Goal: Task Accomplishment & Management: Manage account settings

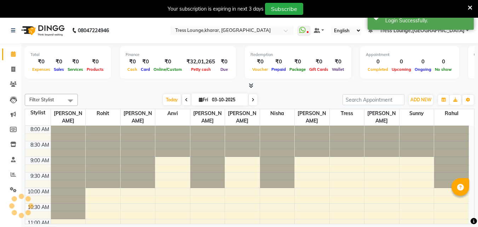
scroll to position [218, 0]
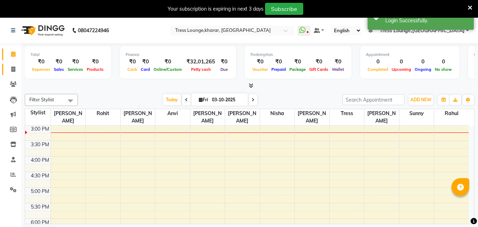
click at [8, 65] on link "Invoice" at bounding box center [10, 70] width 17 height 12
select select "service"
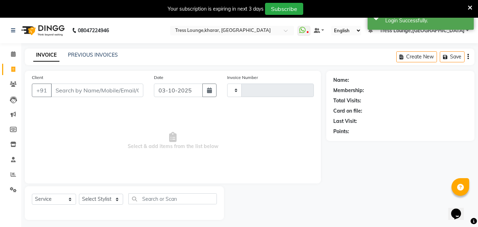
type input "3007"
select select "7078"
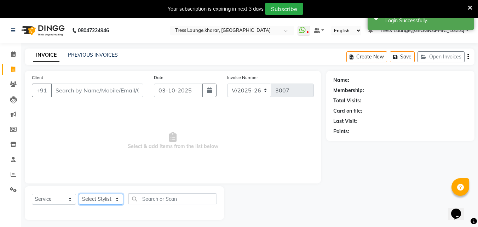
click at [90, 199] on select "Select Stylist [PERSON_NAME] [PERSON_NAME] [PERSON_NAME] [PERSON_NAME] Sunny [P…" at bounding box center [101, 199] width 44 height 11
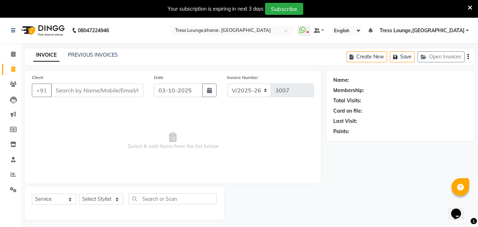
click at [77, 177] on div "Client +91 Date [DATE] Invoice Number V/2025 V/[PHONE_NUMBER] Select & add item…" at bounding box center [173, 127] width 296 height 113
click at [99, 201] on select "Select Stylist [PERSON_NAME] [PERSON_NAME] [PERSON_NAME] [PERSON_NAME] Sunny [P…" at bounding box center [101, 199] width 44 height 11
select select "71054"
click at [79, 194] on select "Select Stylist [PERSON_NAME] [PERSON_NAME] [PERSON_NAME] [PERSON_NAME] Sunny [P…" at bounding box center [101, 199] width 44 height 11
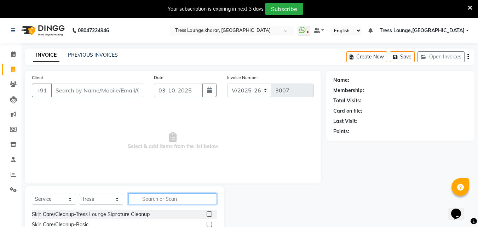
click at [153, 201] on input "text" at bounding box center [172, 198] width 88 height 11
click at [156, 200] on input "text" at bounding box center [172, 198] width 88 height 11
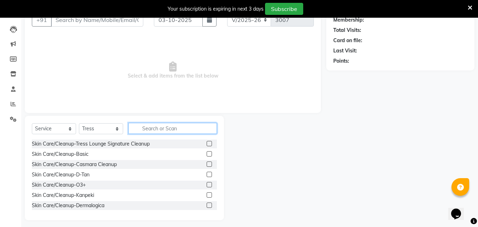
scroll to position [71, 0]
click at [149, 129] on input "text" at bounding box center [172, 127] width 88 height 11
click at [153, 130] on input "text" at bounding box center [172, 127] width 88 height 11
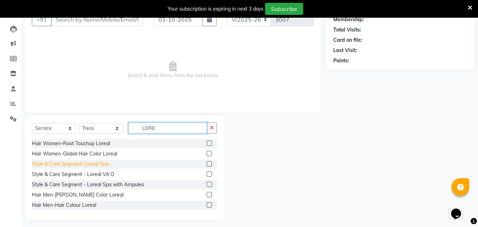
type input "LORE"
click at [98, 164] on div "Style & Care Segment-Loreal Spa" at bounding box center [70, 163] width 77 height 7
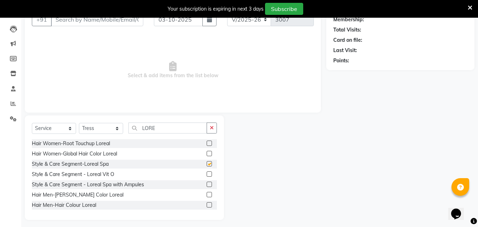
checkbox input "false"
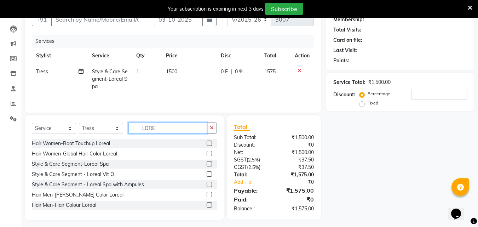
drag, startPoint x: 162, startPoint y: 129, endPoint x: 130, endPoint y: 125, distance: 32.1
click at [130, 125] on input "LORE" at bounding box center [167, 127] width 79 height 11
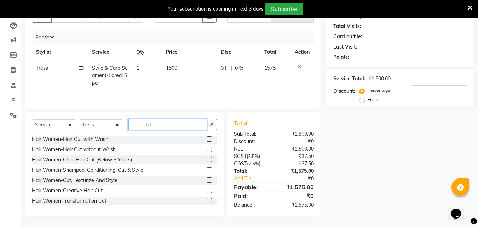
scroll to position [0, 0]
type input "CUT"
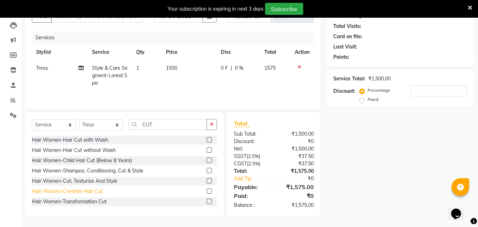
click at [84, 191] on div "Hair Women-Creative Hair Cut" at bounding box center [67, 191] width 71 height 7
checkbox input "false"
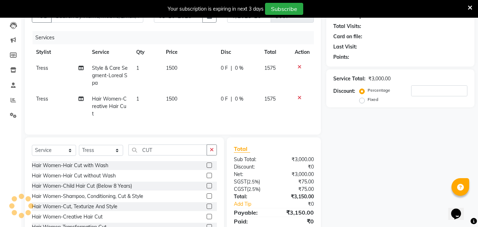
click at [212, 142] on div "Select Service Product Membership Package Voucher Prepaid Gift Card Select Styl…" at bounding box center [124, 189] width 199 height 104
click at [216, 147] on button "button" at bounding box center [212, 149] width 10 height 11
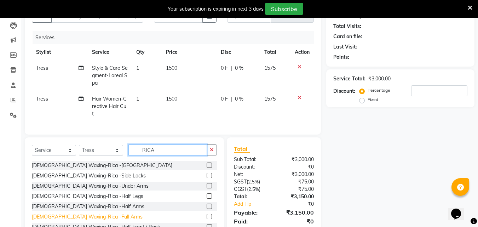
type input "RICA"
click at [83, 218] on div "[DEMOGRAPHIC_DATA] Waxing-Rica -Full Arms" at bounding box center [87, 216] width 111 height 7
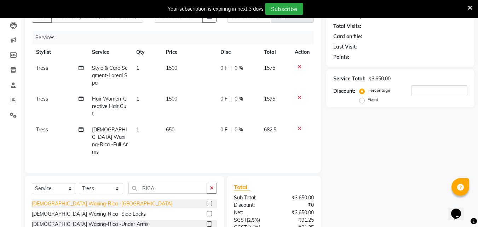
checkbox input "false"
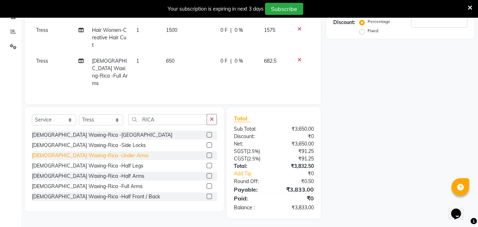
click at [102, 152] on div "[DEMOGRAPHIC_DATA] Waxing-Rica -Under Arms" at bounding box center [90, 155] width 117 height 7
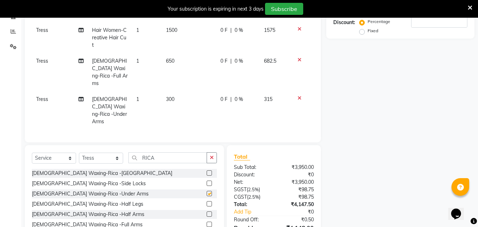
checkbox input "false"
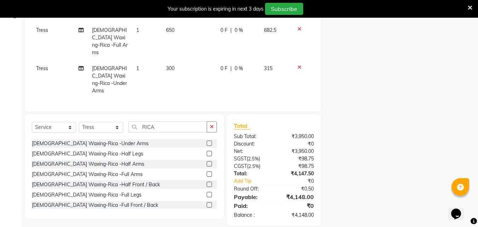
scroll to position [35, 0]
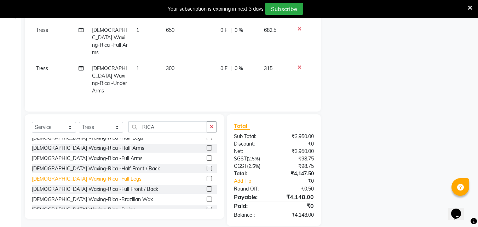
click at [94, 175] on div "[DEMOGRAPHIC_DATA] Waxing-Rica -Full Legs" at bounding box center [87, 178] width 110 height 7
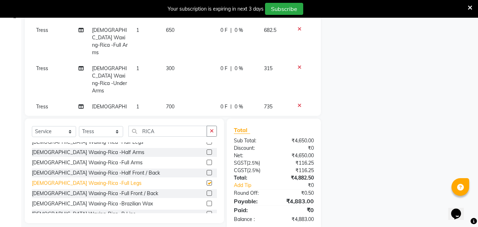
checkbox input "false"
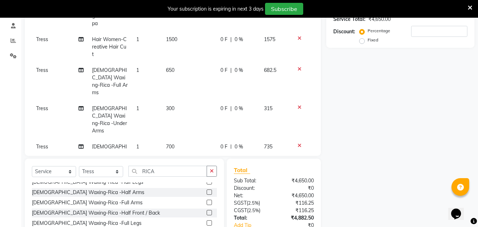
scroll to position [32, 0]
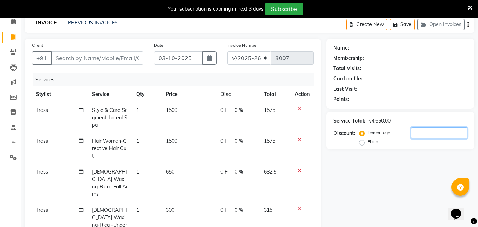
click at [433, 132] on input "number" at bounding box center [439, 132] width 56 height 11
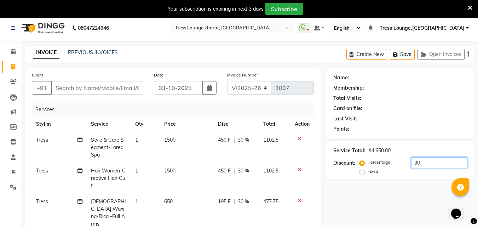
scroll to position [0, 0]
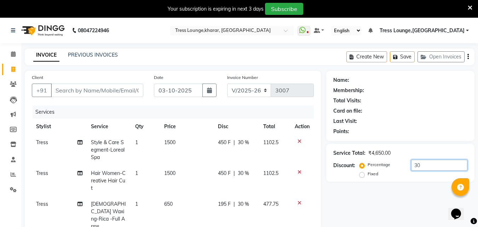
type input "30"
click at [72, 88] on input "Client" at bounding box center [97, 90] width 92 height 13
type input "D"
type input "0"
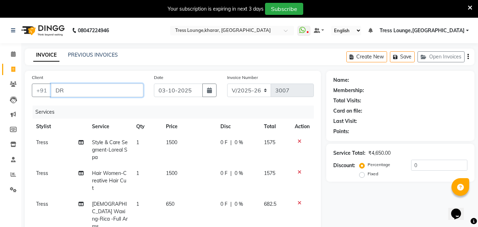
type input "D"
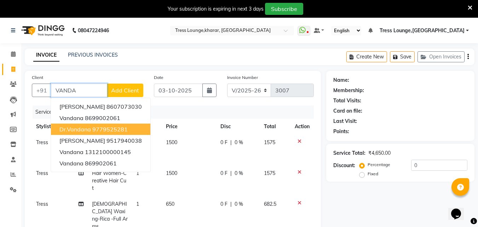
click at [102, 127] on ngb-highlight "9779525281" at bounding box center [109, 129] width 35 height 7
type input "9779525281"
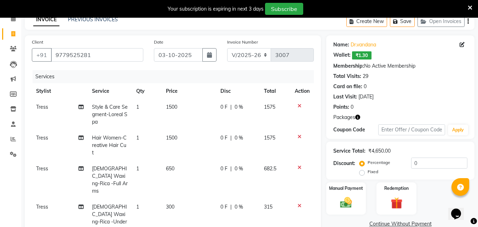
scroll to position [71, 0]
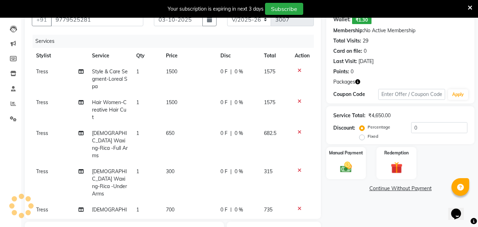
click at [298, 70] on icon at bounding box center [300, 70] width 4 height 5
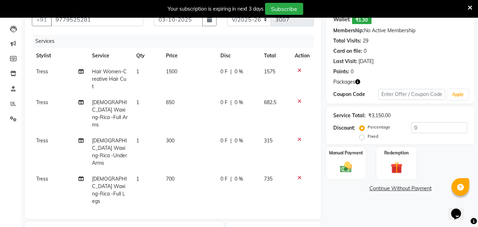
click at [299, 70] on icon at bounding box center [300, 70] width 4 height 5
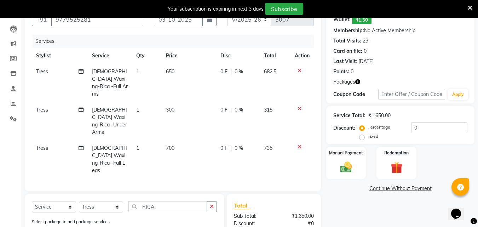
click at [299, 70] on icon at bounding box center [300, 70] width 4 height 5
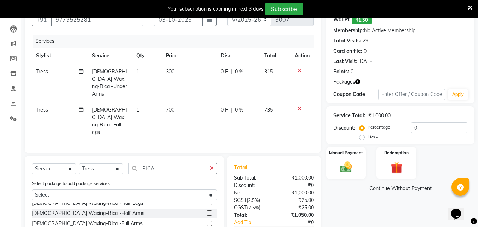
click at [299, 70] on icon at bounding box center [300, 70] width 4 height 5
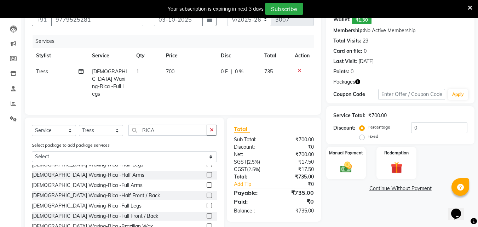
click at [299, 70] on icon at bounding box center [300, 70] width 4 height 5
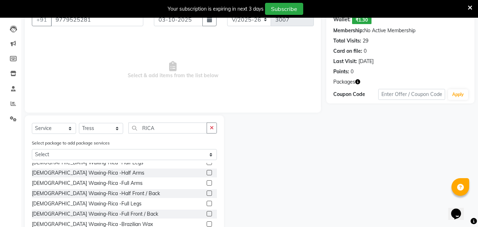
click at [299, 70] on span "Select & add items from the list below" at bounding box center [173, 70] width 282 height 71
click at [47, 127] on select "Select Service Product Membership Package Voucher Prepaid Gift Card" at bounding box center [54, 128] width 44 height 11
click at [32, 134] on select "Select Service Product Membership Package Voucher Prepaid Gift Card" at bounding box center [54, 128] width 44 height 11
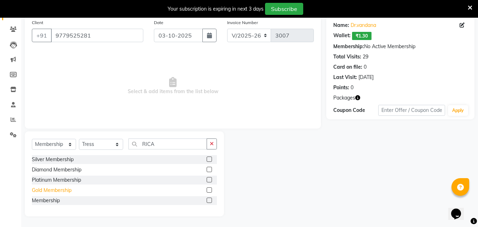
click at [51, 192] on div "Gold Membership" at bounding box center [52, 190] width 40 height 7
select select "select"
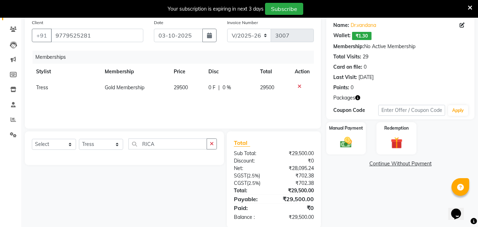
click at [298, 84] on icon at bounding box center [300, 86] width 4 height 5
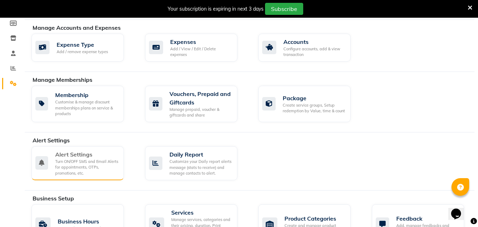
scroll to position [142, 0]
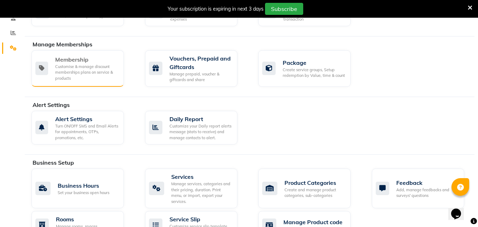
click at [81, 67] on div "Customise & manage discount memberships plans on service & products" at bounding box center [86, 73] width 63 height 18
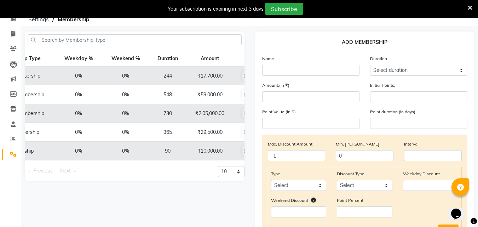
scroll to position [0, 63]
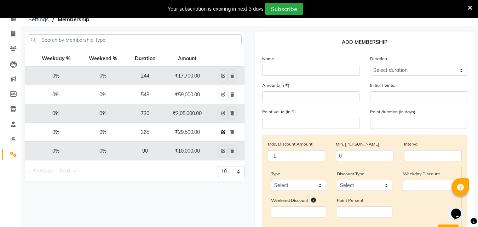
click at [224, 131] on icon at bounding box center [223, 132] width 4 height 4
select select
type input "0"
select select
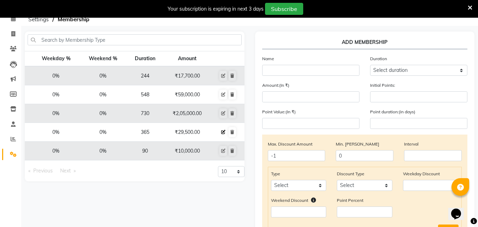
checkbox input "false"
type input "Gold Membership"
select select "4: 365"
type input "29500"
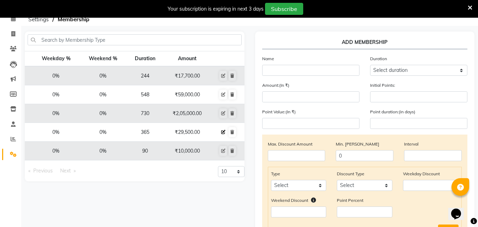
type input "200000"
type input "45000"
type input "365"
checkbox input "true"
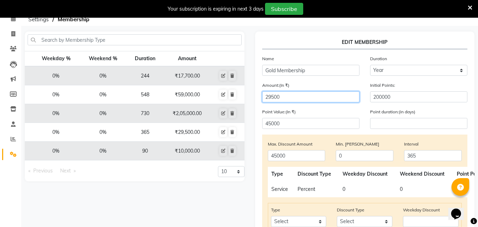
click at [269, 97] on input "29500" at bounding box center [310, 96] width 97 height 11
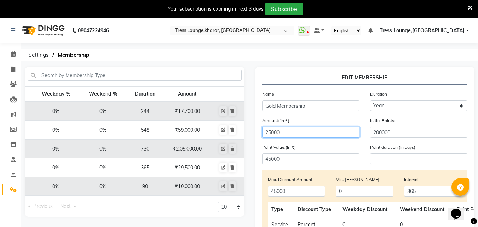
type input "25000"
click at [416, 65] on div "08047224946 Select Location × Tress Lounge,kharar, Kharar WhatsApp Status ✕ Sta…" at bounding box center [239, 223] width 478 height 410
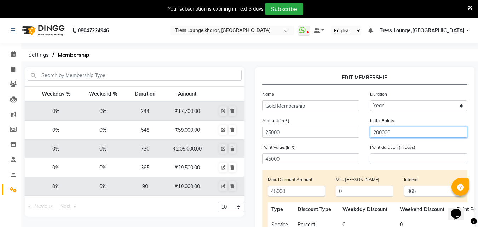
drag, startPoint x: 398, startPoint y: 132, endPoint x: 353, endPoint y: 124, distance: 45.4
click at [353, 124] on div "Amount:(In ₹) 25000 Initial Points: 200000" at bounding box center [365, 130] width 216 height 27
drag, startPoint x: 387, startPoint y: 170, endPoint x: 382, endPoint y: 170, distance: 5.0
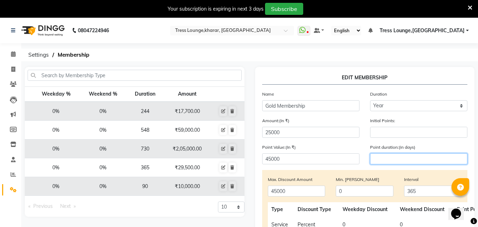
click at [380, 161] on input "number" at bounding box center [418, 158] width 97 height 11
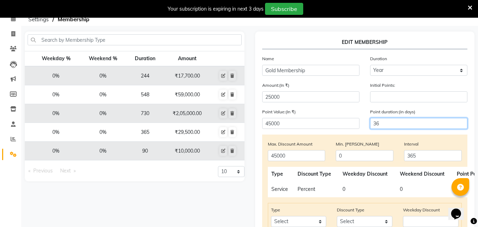
type input "3"
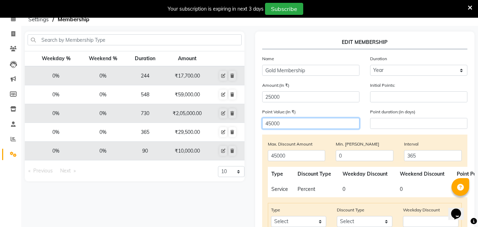
click at [268, 124] on input "45000" at bounding box center [310, 123] width 97 height 11
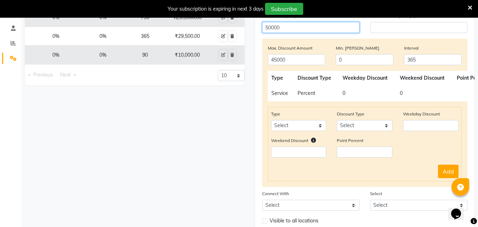
scroll to position [95, 0]
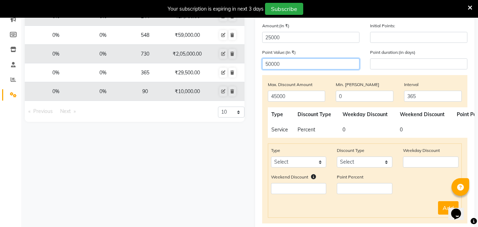
type input "50000"
drag, startPoint x: 393, startPoint y: 128, endPoint x: 333, endPoint y: 130, distance: 59.1
click at [333, 130] on tr "Service Percent 0 0 All" at bounding box center [409, 130] width 283 height 16
click at [374, 135] on td "0" at bounding box center [367, 130] width 57 height 16
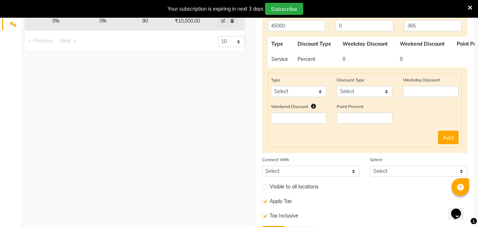
scroll to position [166, 0]
click at [302, 86] on select "Select Product Package Prepaid Voucher" at bounding box center [299, 91] width 56 height 11
click at [296, 80] on div "Type Select Product Package Prepaid Voucher" at bounding box center [299, 86] width 66 height 21
click at [276, 57] on td "Service" at bounding box center [281, 59] width 26 height 16
click at [281, 168] on select "Select Package Prepaid Voucher" at bounding box center [310, 170] width 97 height 11
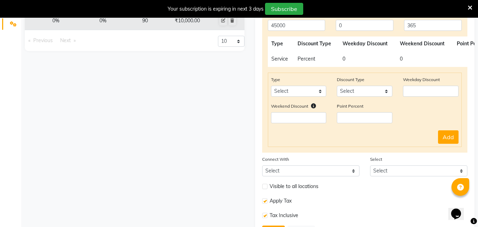
click at [241, 118] on div "Membership Type Weekday % Weekend % Duration Amount Silver Membership 0% 0% 244…" at bounding box center [134, 76] width 230 height 350
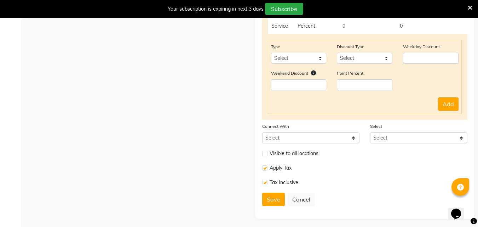
scroll to position [201, 0]
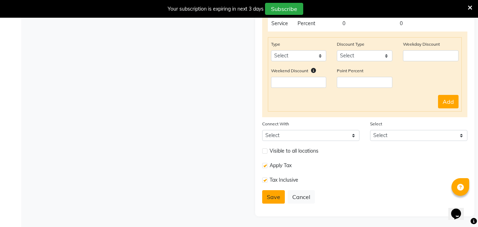
click at [275, 196] on button "Save" at bounding box center [273, 196] width 23 height 13
select select
type input "0"
select select
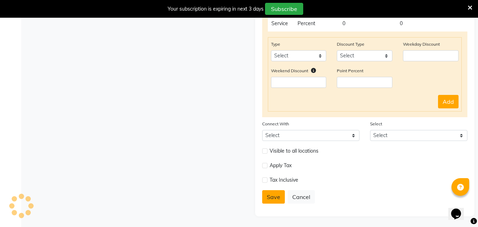
checkbox input "false"
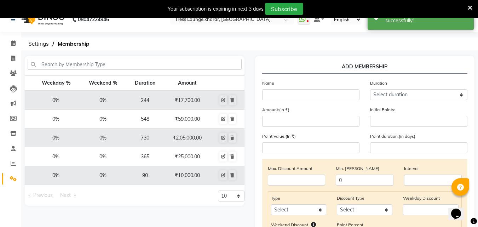
scroll to position [9, 0]
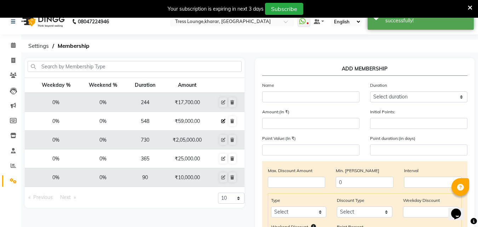
click at [224, 120] on icon at bounding box center [223, 121] width 4 height 4
select select
type input "0"
select select
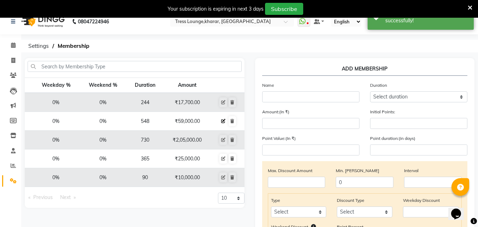
checkbox input "false"
type input "Diamond Membership"
select select "10: 548"
type input "59000"
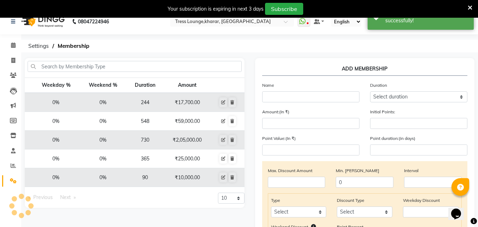
type input "0"
type input "90000"
type input "548"
checkbox input "true"
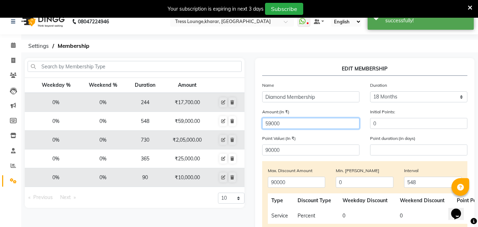
click at [271, 125] on input "59000" at bounding box center [310, 123] width 97 height 11
type input "50000"
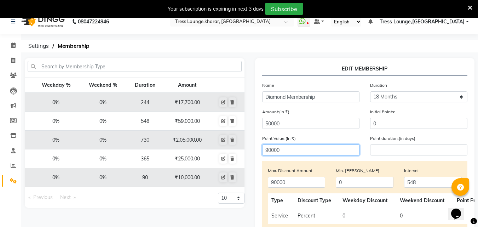
drag, startPoint x: 284, startPoint y: 151, endPoint x: 257, endPoint y: 148, distance: 26.7
click at [257, 148] on div "Point Value:(In ₹) 90000" at bounding box center [311, 145] width 108 height 21
click at [263, 132] on div "Amount:(In ₹) 50000 Initial Points: 0" at bounding box center [365, 121] width 216 height 27
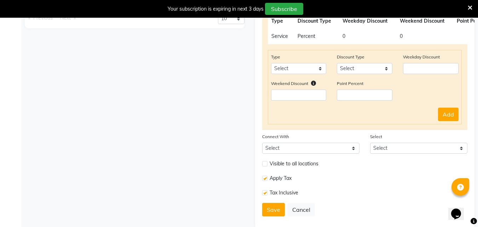
scroll to position [201, 0]
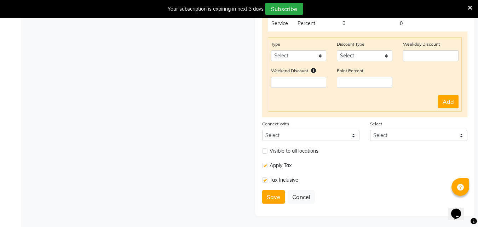
click at [266, 181] on label at bounding box center [264, 179] width 5 height 5
click at [266, 181] on input "checkbox" at bounding box center [264, 180] width 5 height 5
checkbox input "false"
click at [277, 195] on button "Save" at bounding box center [273, 196] width 23 height 13
select select
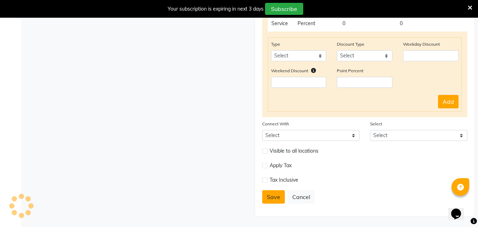
type input "0"
select select
checkbox input "false"
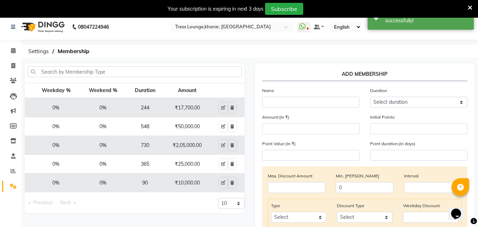
scroll to position [0, 0]
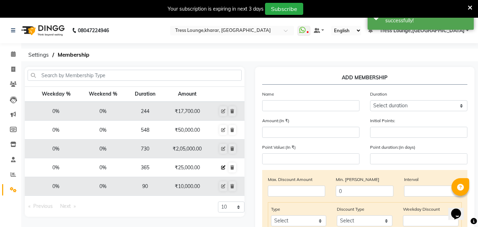
click at [221, 168] on button at bounding box center [223, 167] width 8 height 10
select select
type input "0"
select select
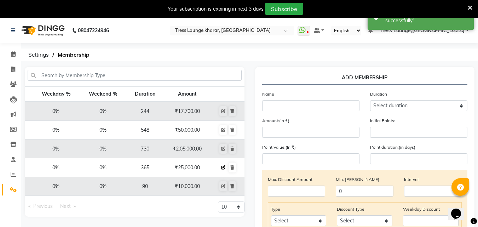
checkbox input "false"
type input "Gold Membership"
select select "4: 365"
type input "25000"
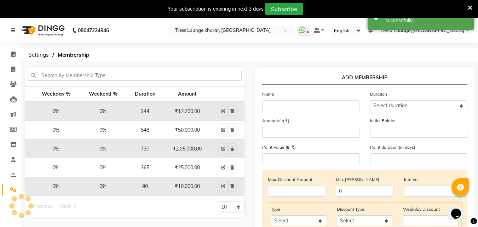
type input "0"
type input "50000"
type input "45000"
type input "365"
checkbox input "true"
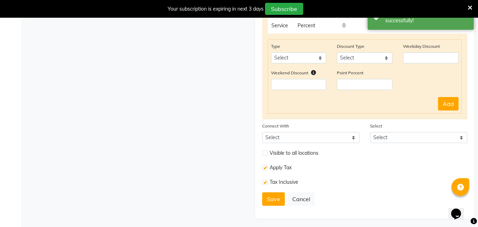
scroll to position [201, 0]
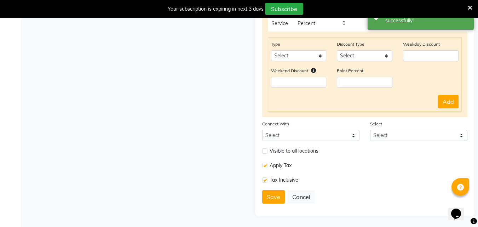
click at [266, 182] on label at bounding box center [264, 179] width 5 height 5
click at [266, 182] on input "checkbox" at bounding box center [264, 180] width 5 height 5
checkbox input "false"
click at [273, 195] on button "Save" at bounding box center [273, 196] width 23 height 13
select select
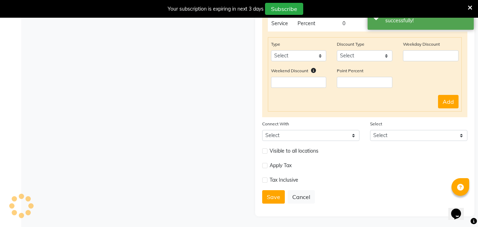
type input "0"
select select
checkbox input "false"
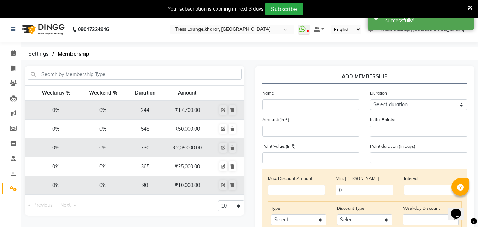
scroll to position [0, 0]
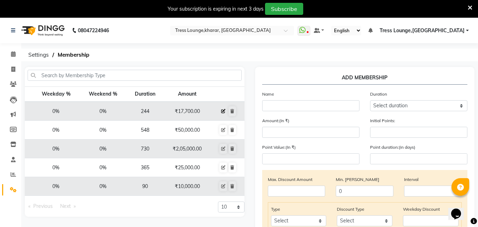
click at [223, 113] on icon at bounding box center [223, 111] width 4 height 4
select select
type input "0"
select select
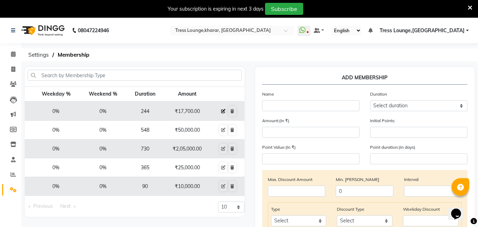
checkbox input "false"
type input "Silver Membership"
select select "7: 244"
type input "17700"
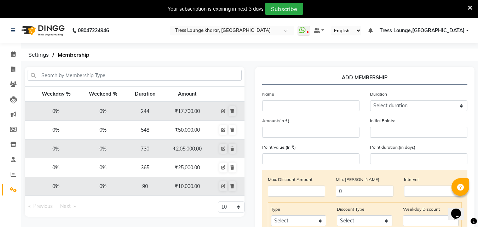
type input "0"
type input "22000"
type input "244"
checkbox input "true"
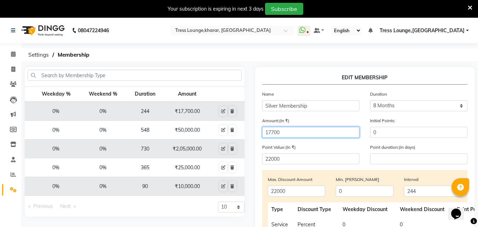
click at [274, 130] on input "17700" at bounding box center [310, 132] width 97 height 11
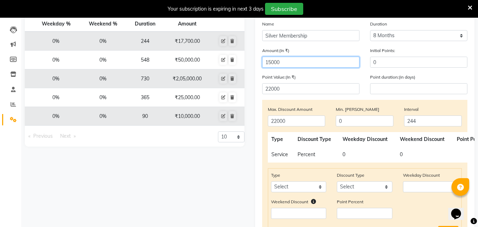
scroll to position [71, 0]
type input "15000"
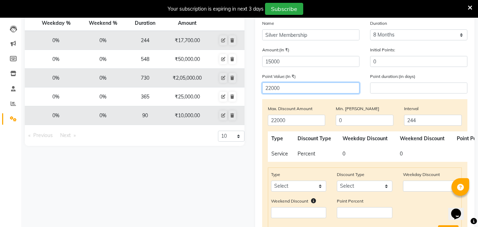
click at [270, 90] on input "22000" at bounding box center [310, 87] width 97 height 11
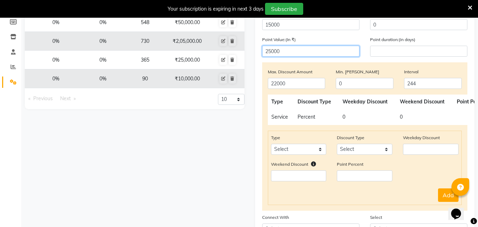
scroll to position [201, 0]
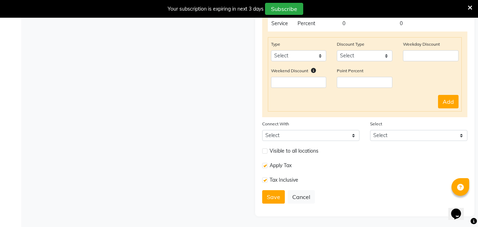
type input "25000"
click at [267, 179] on label at bounding box center [264, 179] width 5 height 5
click at [267, 179] on input "checkbox" at bounding box center [264, 180] width 5 height 5
checkbox input "false"
click at [274, 195] on button "Save" at bounding box center [273, 196] width 23 height 13
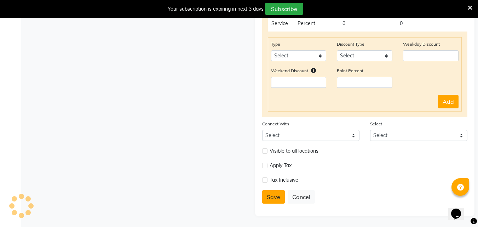
select select
type input "0"
select select
checkbox input "false"
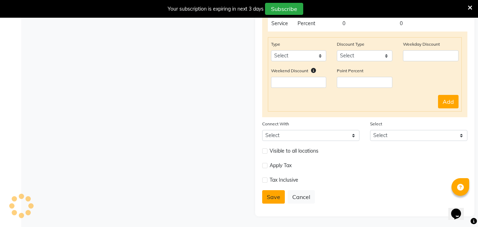
checkbox input "false"
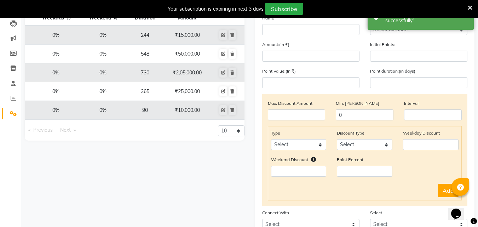
scroll to position [0, 0]
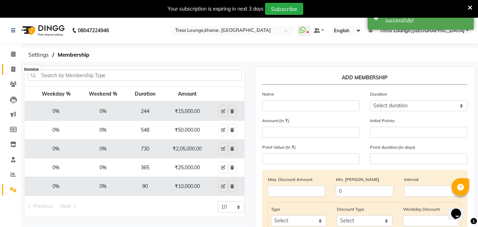
click at [11, 67] on icon at bounding box center [13, 69] width 4 height 5
select select "7078"
select select "service"
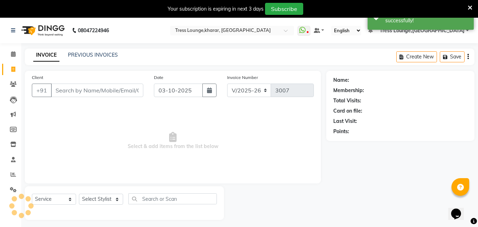
scroll to position [18, 0]
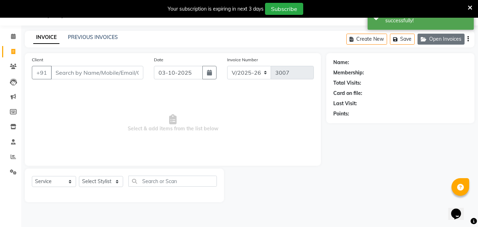
click at [431, 41] on button "Open Invoices" at bounding box center [441, 39] width 47 height 11
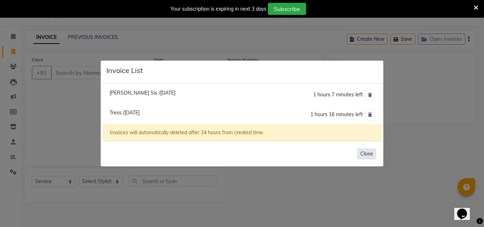
click at [371, 153] on button "Close" at bounding box center [366, 153] width 19 height 11
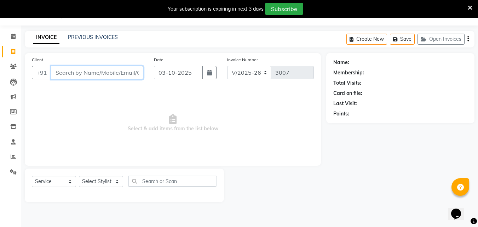
click at [82, 77] on input "Client" at bounding box center [97, 72] width 92 height 13
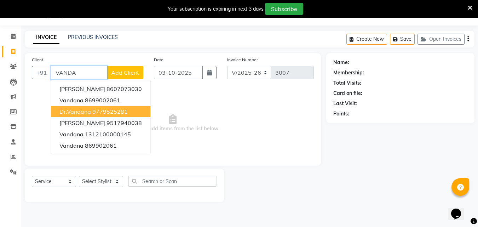
click at [103, 112] on ngb-highlight "9779525281" at bounding box center [109, 111] width 35 height 7
type input "9779525281"
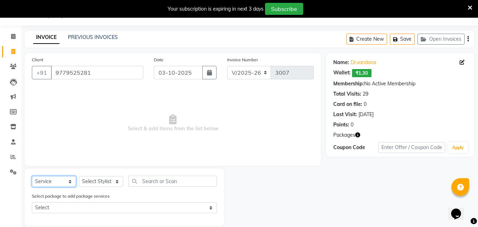
click at [47, 184] on select "Select Service Product Membership Package Voucher Prepaid Gift Card" at bounding box center [54, 181] width 44 height 11
select select "membership"
click at [32, 176] on select "Select Service Product Membership Package Voucher Prepaid Gift Card" at bounding box center [54, 181] width 44 height 11
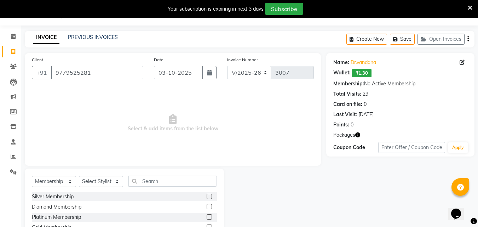
click at [91, 176] on div "Select Service Product Membership Package Voucher Prepaid Gift Card Select Styl…" at bounding box center [124, 184] width 185 height 17
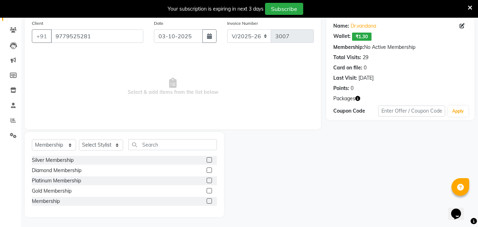
scroll to position [55, 0]
click at [51, 194] on div "Gold Membership" at bounding box center [52, 190] width 40 height 7
click at [53, 190] on div "Gold Membership" at bounding box center [52, 190] width 40 height 7
checkbox input "false"
click at [95, 139] on select "Select Stylist [PERSON_NAME] [PERSON_NAME] [PERSON_NAME] [PERSON_NAME] Sunny [P…" at bounding box center [101, 144] width 44 height 11
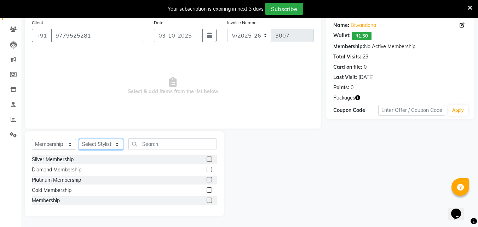
select select "59379"
click at [79, 139] on select "Select Stylist [PERSON_NAME] [PERSON_NAME] [PERSON_NAME] [PERSON_NAME] Sunny [P…" at bounding box center [101, 144] width 44 height 11
click at [59, 190] on div "Gold Membership" at bounding box center [52, 190] width 40 height 7
select select "select"
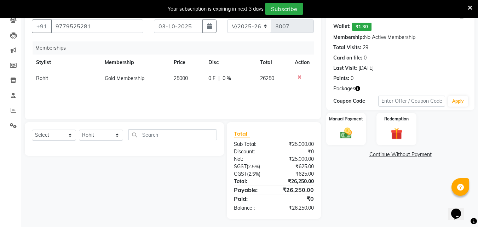
scroll to position [67, 0]
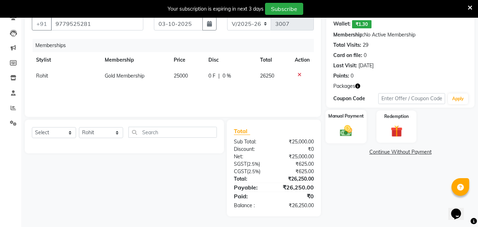
click at [355, 130] on img at bounding box center [346, 131] width 20 height 14
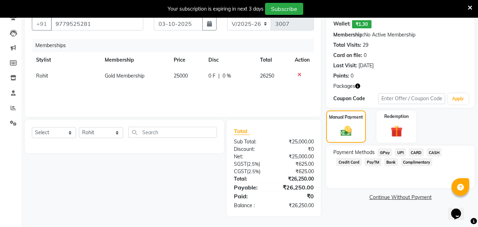
click at [400, 153] on span "UPI" at bounding box center [400, 152] width 11 height 8
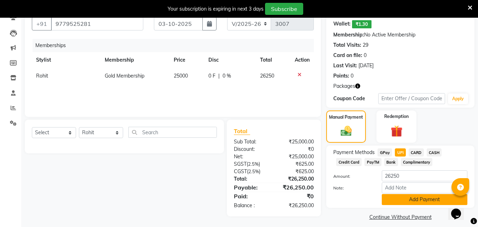
click at [403, 201] on button "Add Payment" at bounding box center [425, 199] width 86 height 11
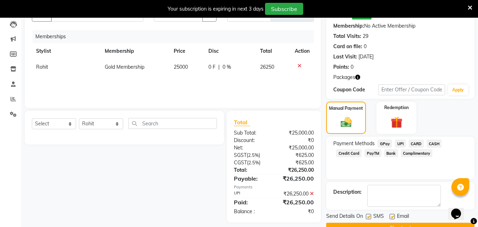
scroll to position [93, 0]
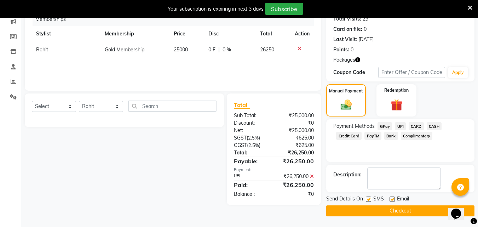
click at [371, 207] on button "Checkout" at bounding box center [400, 210] width 148 height 11
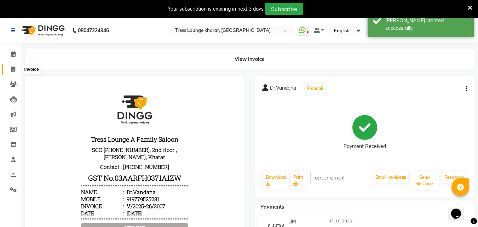
click at [15, 69] on icon at bounding box center [13, 69] width 4 height 5
select select "service"
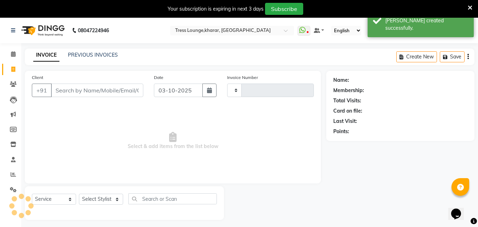
type input "3008"
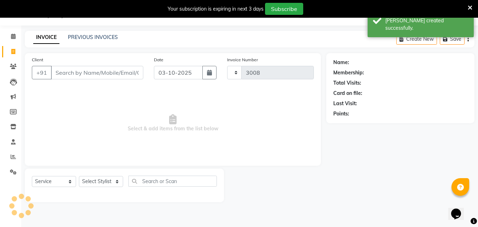
select select "7078"
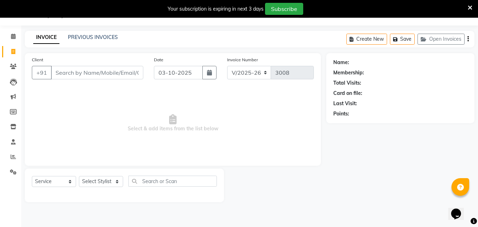
click at [92, 74] on input "Client" at bounding box center [97, 72] width 92 height 13
type input "S"
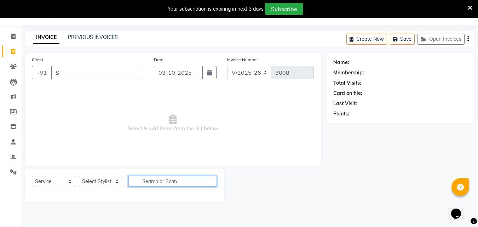
click at [171, 184] on input "text" at bounding box center [172, 181] width 88 height 11
type input "SIDE"
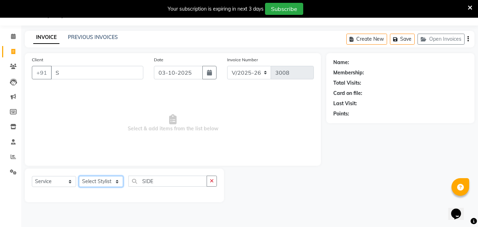
click at [110, 179] on select "Select Stylist [PERSON_NAME] [PERSON_NAME] [PERSON_NAME] [PERSON_NAME] Sunny [P…" at bounding box center [101, 181] width 44 height 11
select select "89354"
click at [79, 176] on select "Select Stylist [PERSON_NAME] [PERSON_NAME] [PERSON_NAME] [PERSON_NAME] Sunny [P…" at bounding box center [101, 181] width 44 height 11
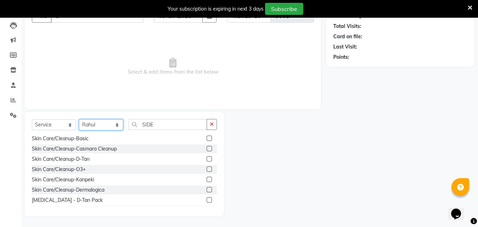
scroll to position [0, 0]
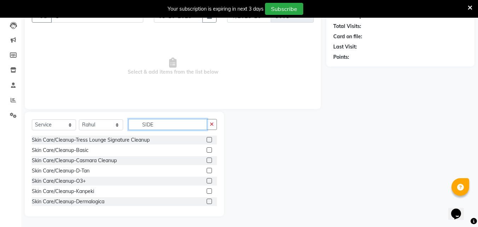
click at [171, 124] on input "SIDE" at bounding box center [167, 124] width 79 height 11
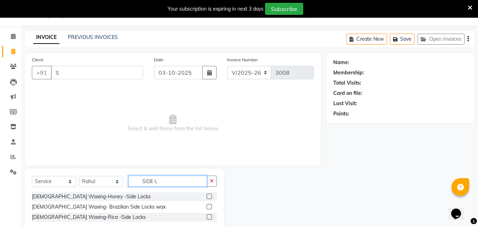
scroll to position [34, 0]
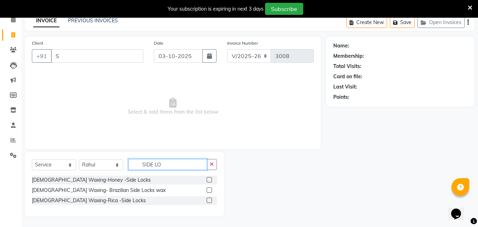
type input "SIDE LO"
click at [85, 205] on div "Female Waxing-Honey -Side Locks Female Waxing- Brazilian Side Locks wax Female …" at bounding box center [124, 191] width 185 height 31
click at [85, 196] on div "[DEMOGRAPHIC_DATA] Waxing-Rica -Side Locks" at bounding box center [124, 200] width 185 height 9
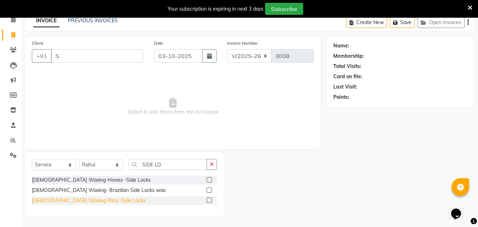
click at [97, 202] on div "[DEMOGRAPHIC_DATA] Waxing-Rica -Side Locks" at bounding box center [89, 200] width 114 height 7
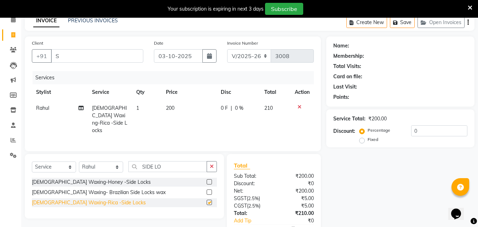
checkbox input "false"
click at [216, 161] on button "button" at bounding box center [212, 166] width 10 height 11
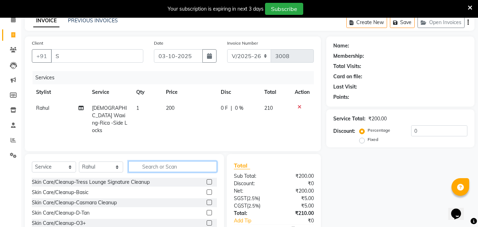
click at [216, 161] on input "text" at bounding box center [172, 166] width 88 height 11
type input "UP"
drag, startPoint x: 72, startPoint y: 48, endPoint x: 69, endPoint y: 56, distance: 8.4
click at [69, 56] on div "Client +91 S" at bounding box center [88, 53] width 122 height 29
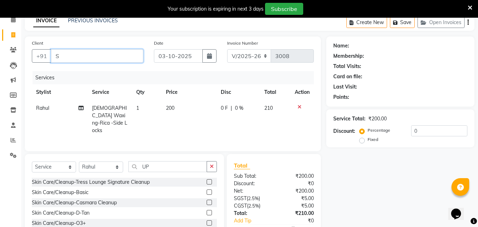
drag, startPoint x: 69, startPoint y: 56, endPoint x: 483, endPoint y: 218, distance: 444.4
click at [73, 55] on input "S" at bounding box center [97, 55] width 92 height 13
